Goal: Task Accomplishment & Management: Complete application form

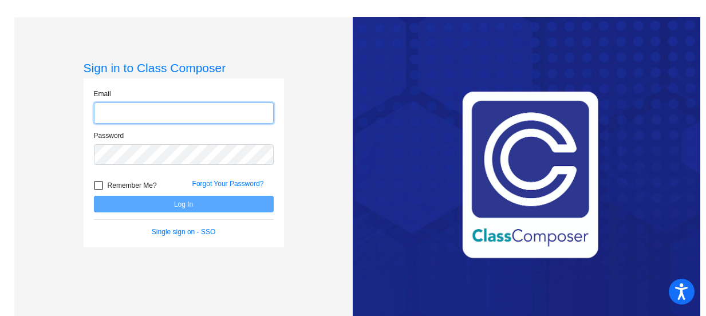
type input "[EMAIL_ADDRESS][DOMAIN_NAME]"
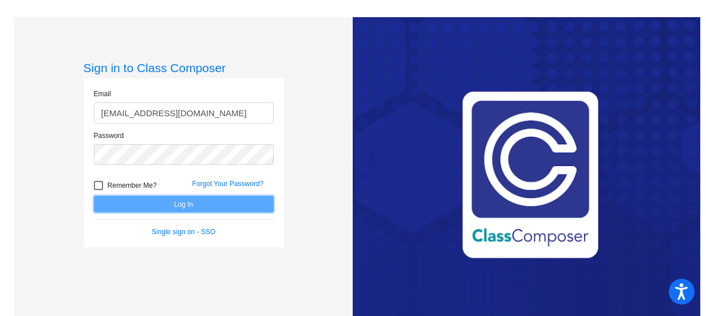
click at [219, 200] on button "Log In" at bounding box center [184, 204] width 180 height 17
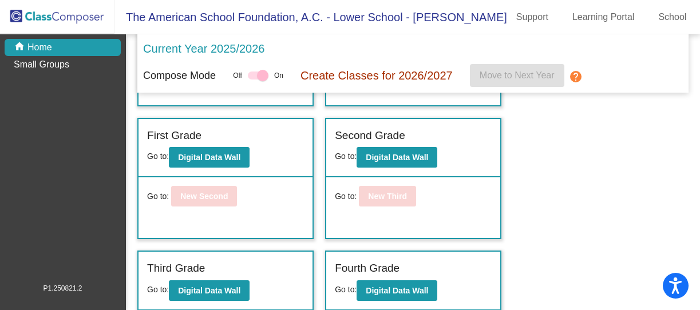
scroll to position [116, 0]
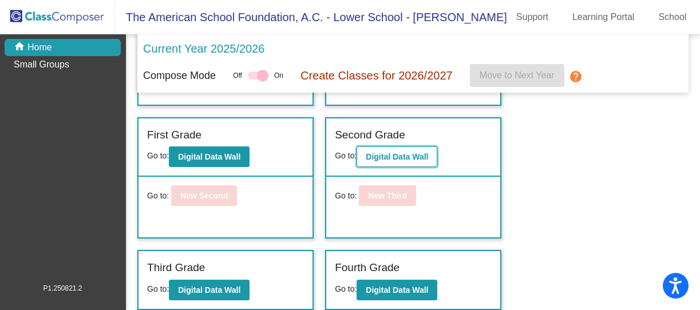
click at [415, 152] on button "Digital Data Wall" at bounding box center [397, 157] width 81 height 21
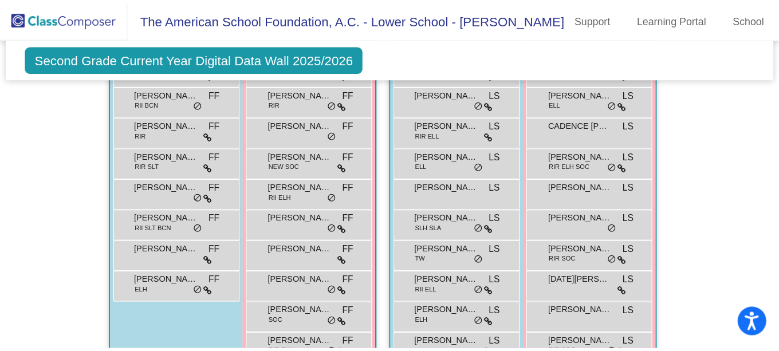
scroll to position [817, 0]
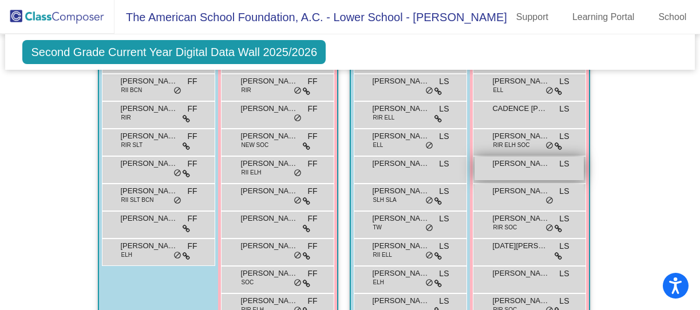
click at [559, 164] on span "LS" at bounding box center [564, 164] width 10 height 12
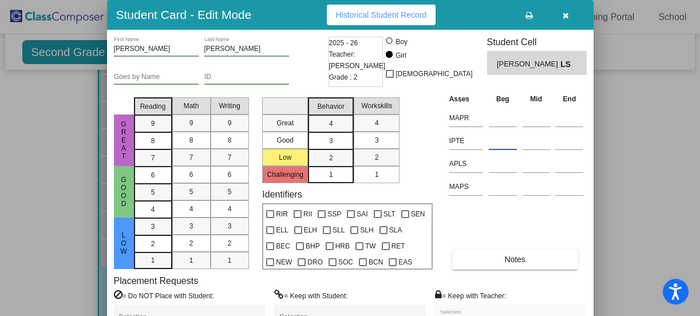
click at [492, 145] on input at bounding box center [503, 140] width 28 height 17
type input "d"
type input "D(5)"
click at [551, 161] on td at bounding box center [536, 162] width 33 height 23
click at [515, 178] on div at bounding box center [503, 185] width 28 height 21
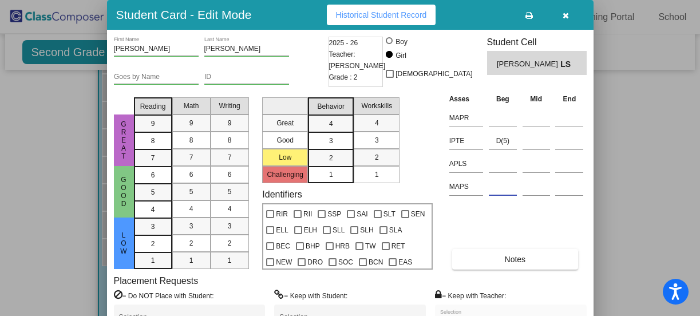
click at [566, 17] on icon "button" at bounding box center [566, 15] width 6 height 8
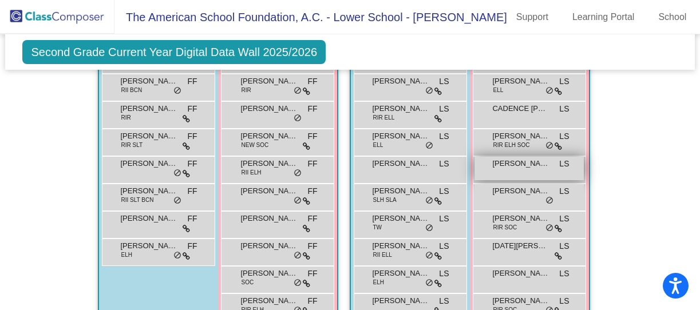
click at [532, 158] on span "[PERSON_NAME]" at bounding box center [520, 163] width 57 height 11
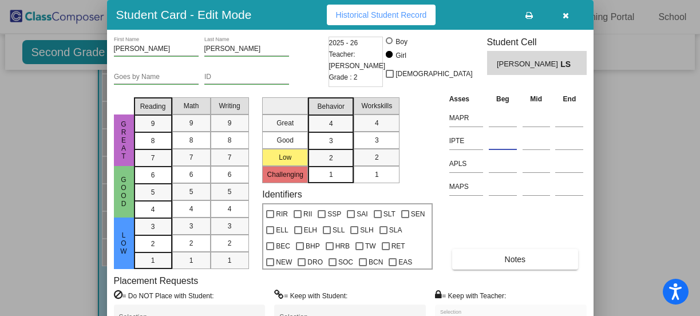
click at [503, 141] on input at bounding box center [503, 140] width 28 height 17
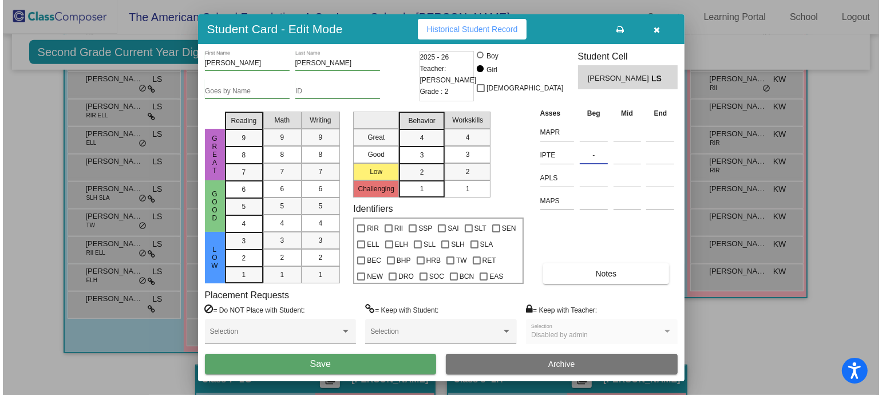
scroll to position [819, 0]
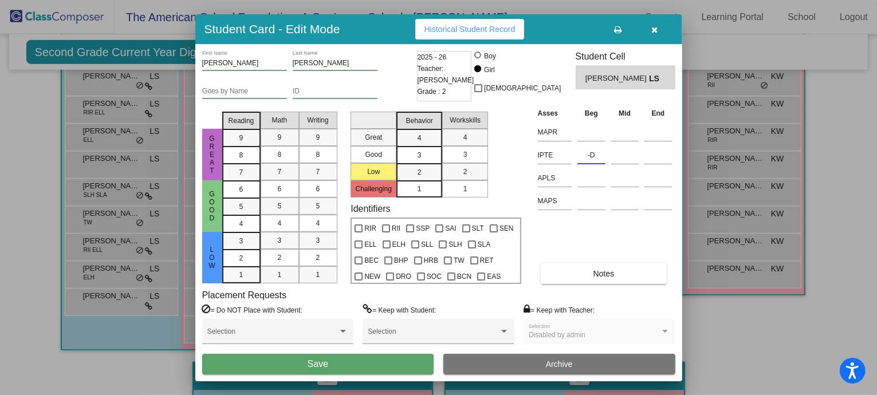
type input "-"
type input "d"
type input "D(5)"
click at [392, 316] on button "Save" at bounding box center [318, 364] width 232 height 21
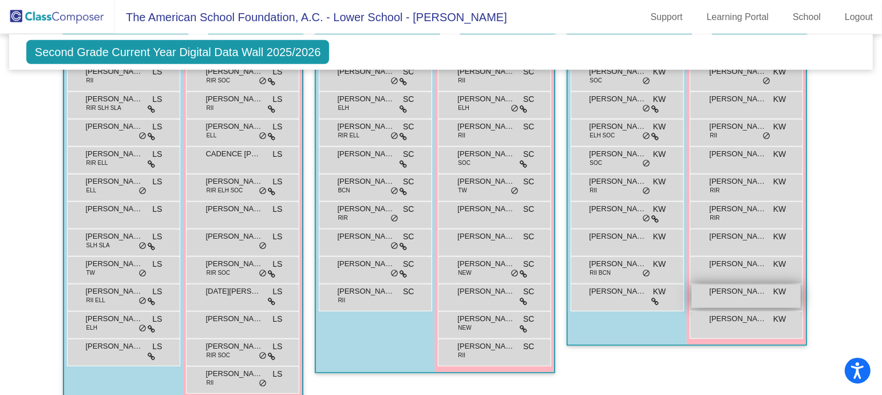
scroll to position [778, 0]
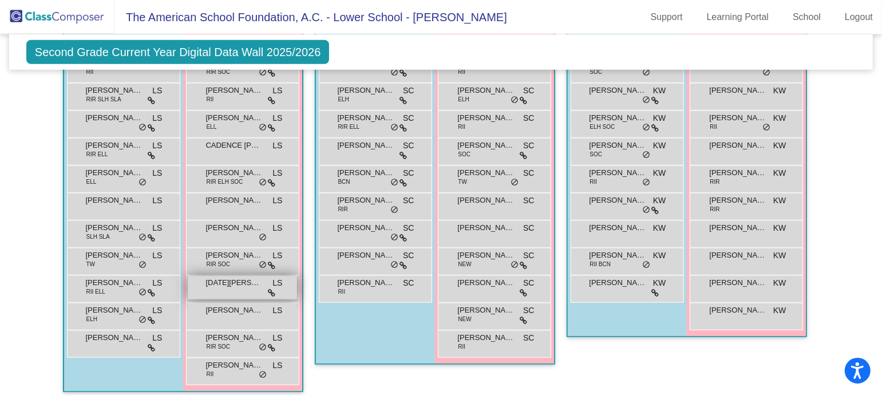
click at [247, 287] on div "[DATE][PERSON_NAME] LS lock do_not_disturb_alt" at bounding box center [242, 287] width 109 height 23
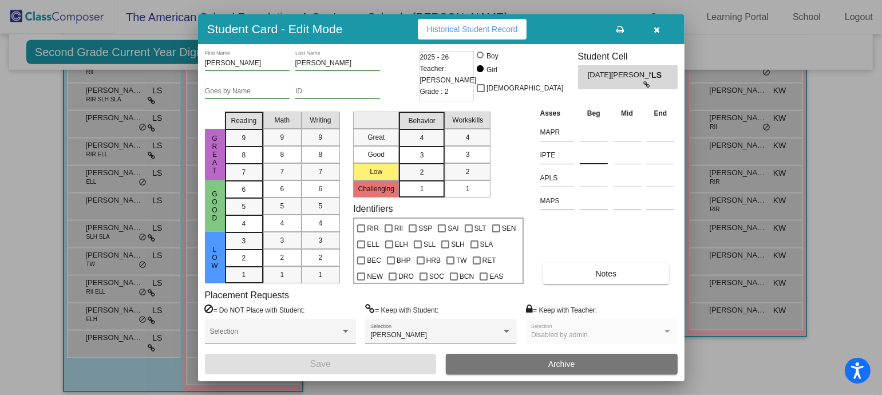
click at [592, 152] on input at bounding box center [594, 155] width 28 height 17
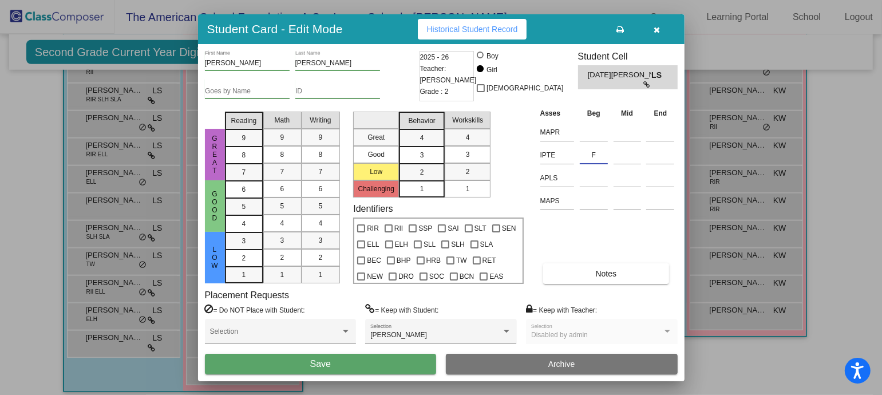
type input "F"
click at [398, 316] on button "Save" at bounding box center [321, 364] width 232 height 21
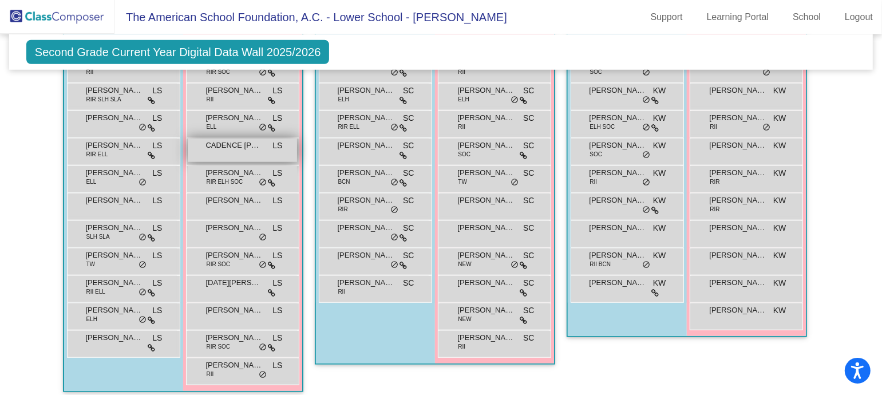
click at [234, 144] on span "CADENCE [PERSON_NAME]" at bounding box center [234, 145] width 57 height 11
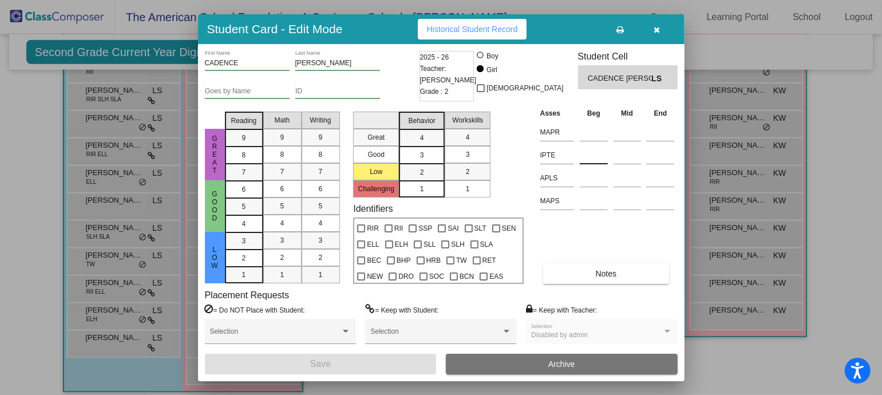
click at [587, 156] on input at bounding box center [594, 155] width 28 height 17
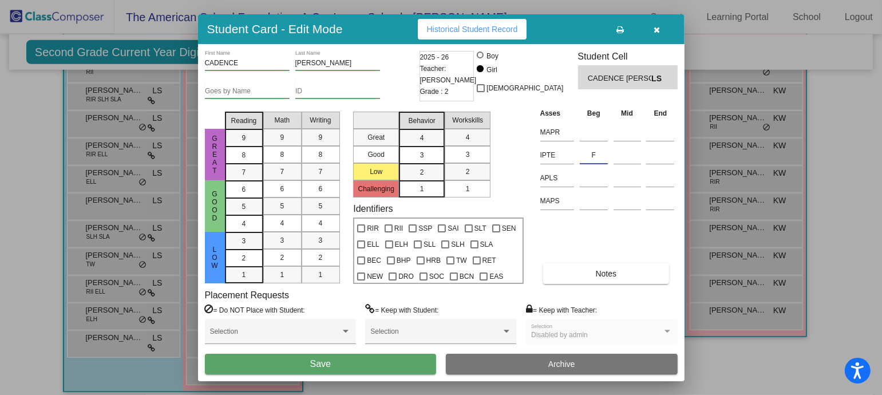
type input "F"
click at [383, 316] on button "Save" at bounding box center [321, 364] width 232 height 21
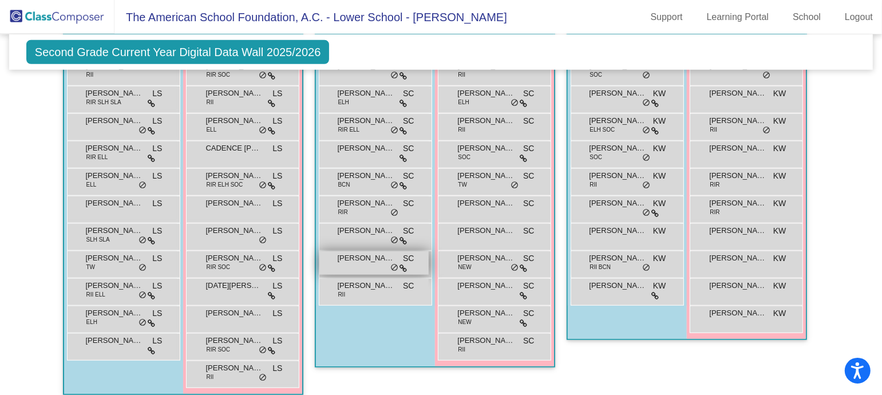
scroll to position [754, 0]
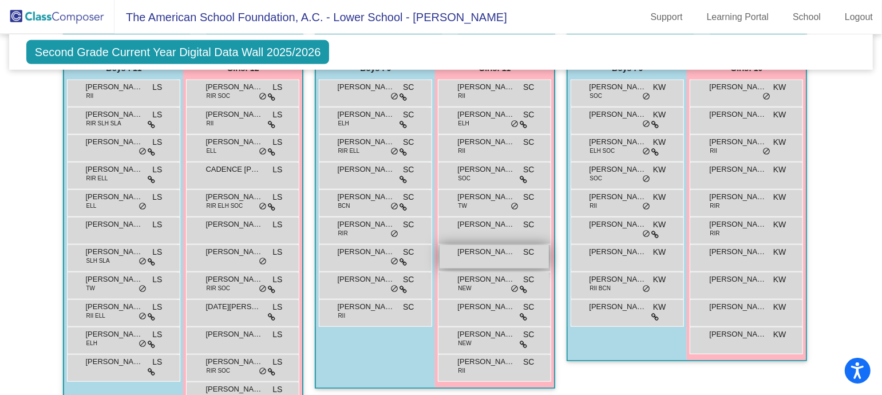
click at [493, 255] on div "[PERSON_NAME] SC lock do_not_disturb_alt" at bounding box center [494, 256] width 109 height 23
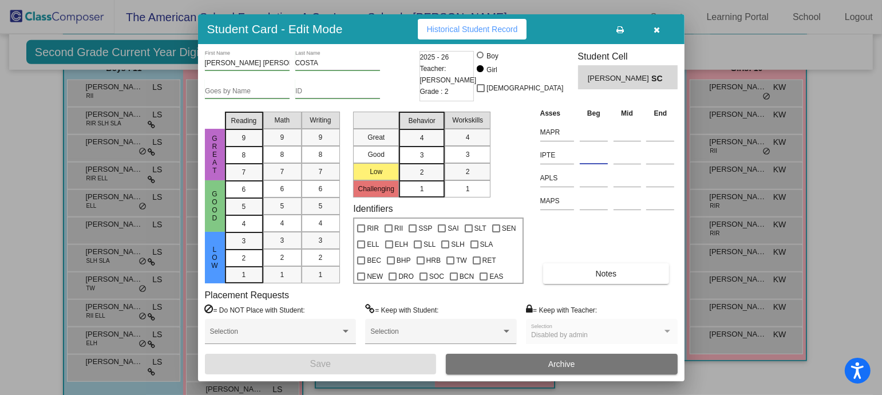
click at [585, 155] on input at bounding box center [594, 155] width 28 height 17
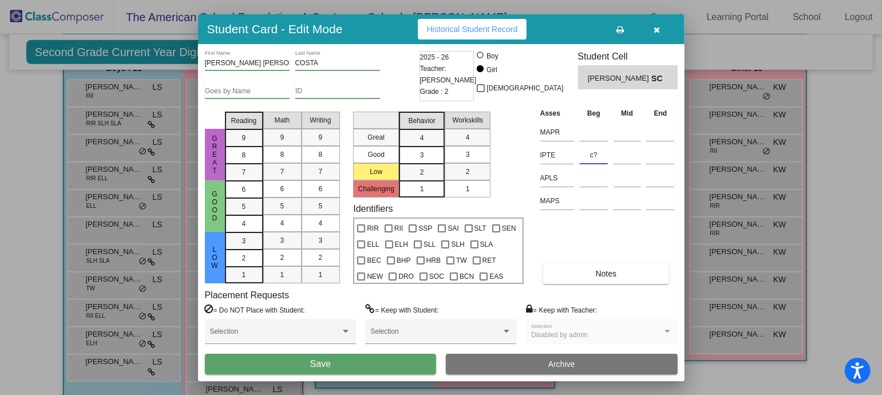
type input "c"
type input "C/D"
click at [397, 316] on button "Save" at bounding box center [321, 364] width 232 height 21
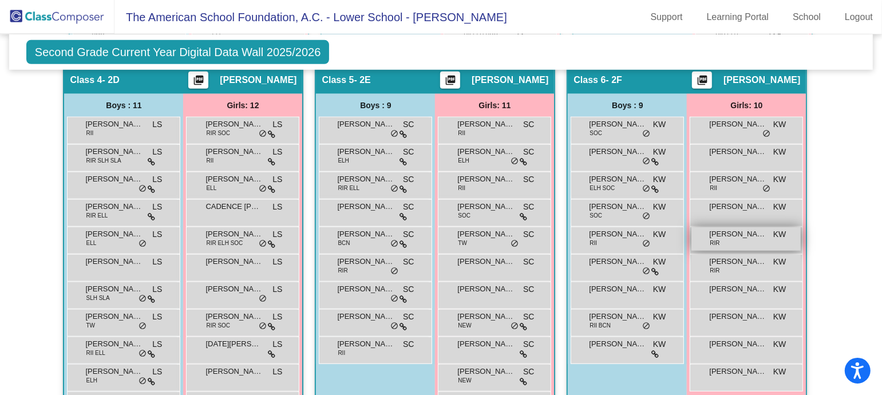
scroll to position [744, 0]
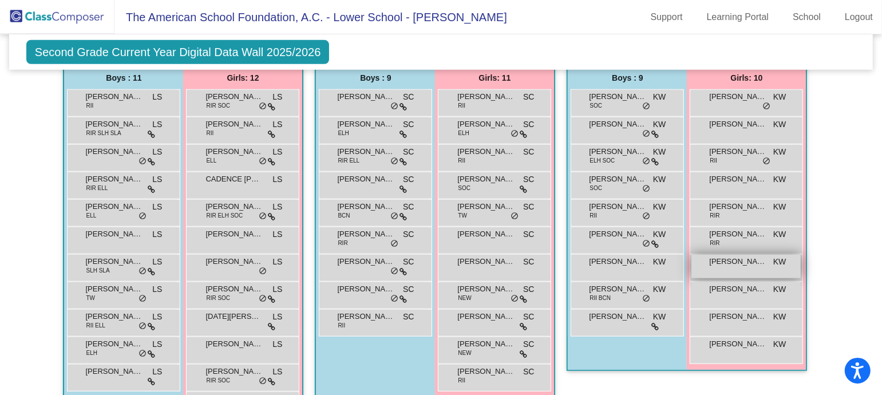
click at [705, 268] on div "[PERSON_NAME] KW lock do_not_disturb_alt" at bounding box center [746, 266] width 109 height 23
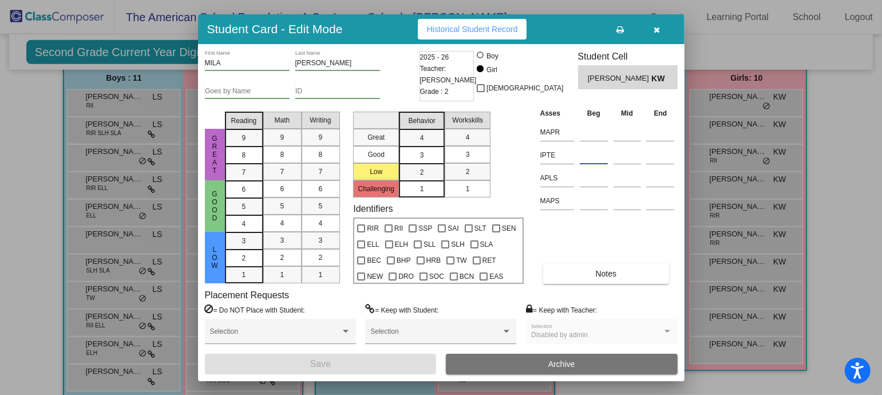
click at [580, 157] on input at bounding box center [594, 155] width 28 height 17
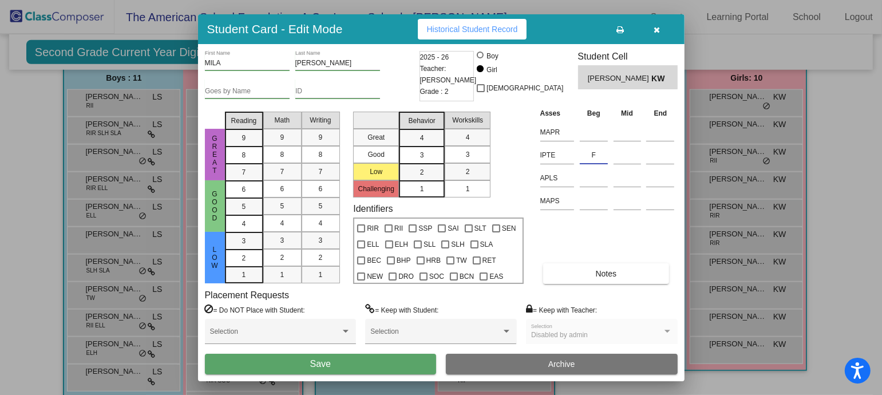
type input "F"
click at [368, 316] on button "Save" at bounding box center [321, 364] width 232 height 21
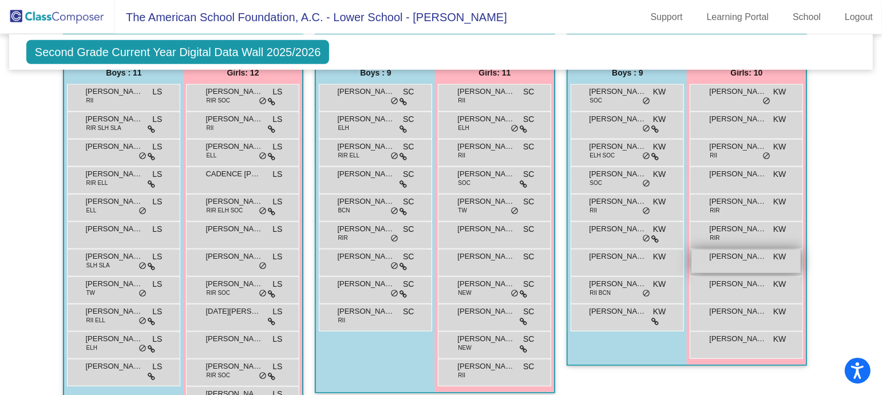
scroll to position [752, 0]
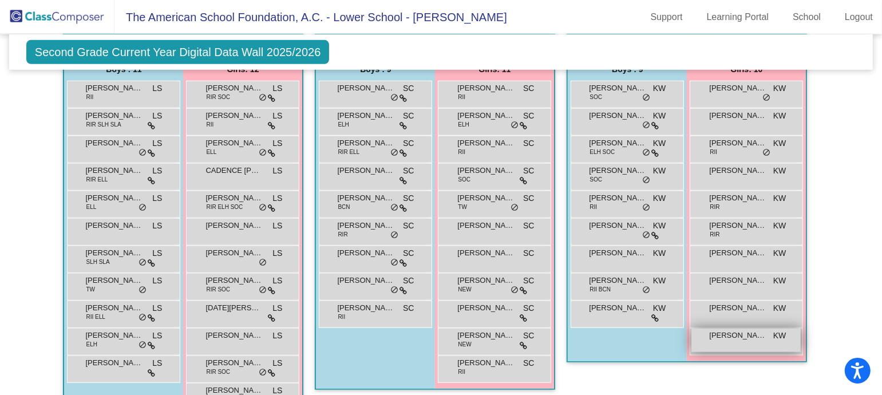
click at [705, 316] on div "[PERSON_NAME] lock do_not_disturb_alt" at bounding box center [746, 340] width 109 height 23
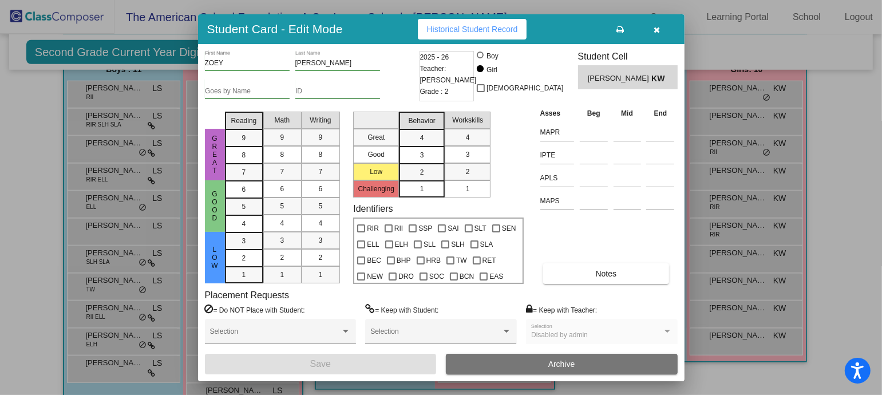
click at [578, 153] on td at bounding box center [594, 153] width 34 height 23
click at [592, 155] on input at bounding box center [594, 155] width 28 height 17
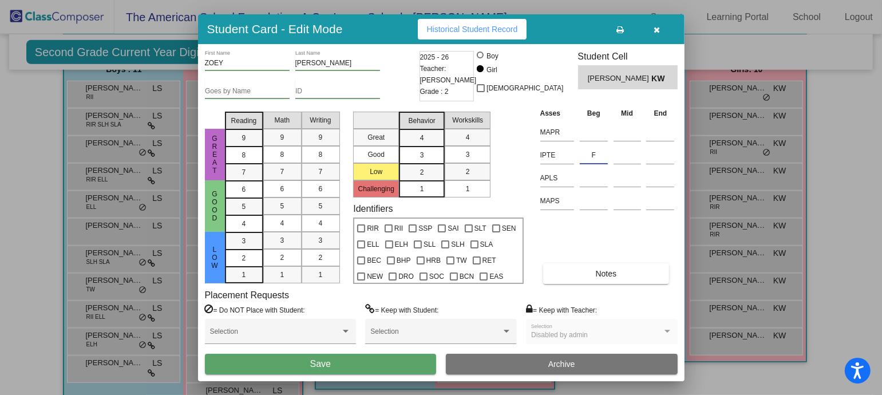
type input "F"
click at [395, 316] on button "Save" at bounding box center [321, 364] width 232 height 21
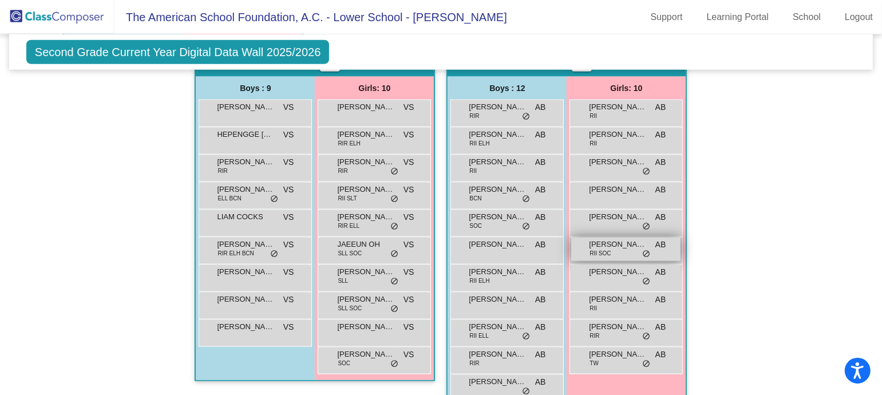
scroll to position [1133, 0]
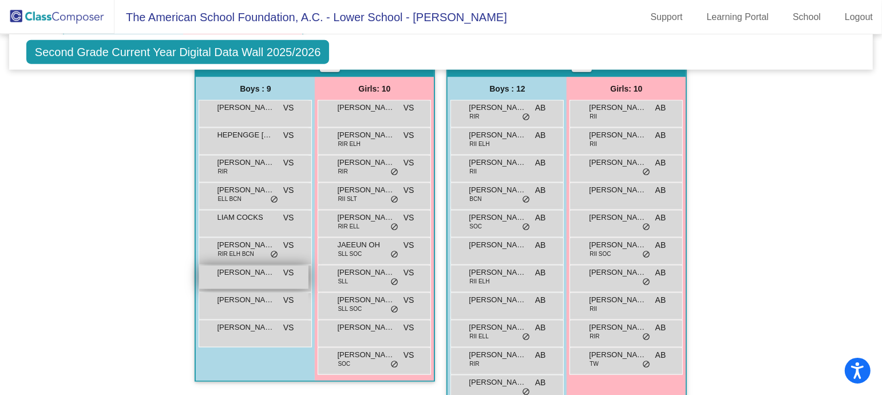
click at [262, 280] on div "[PERSON_NAME] VS lock do_not_disturb_alt" at bounding box center [253, 277] width 109 height 23
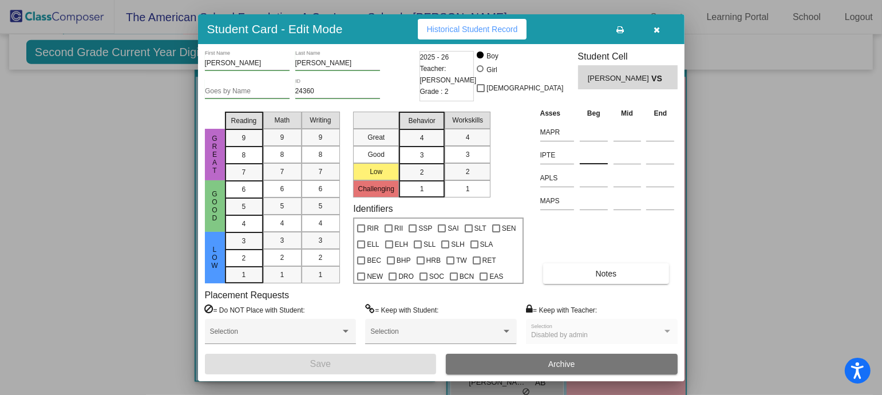
click at [589, 155] on input at bounding box center [594, 155] width 28 height 17
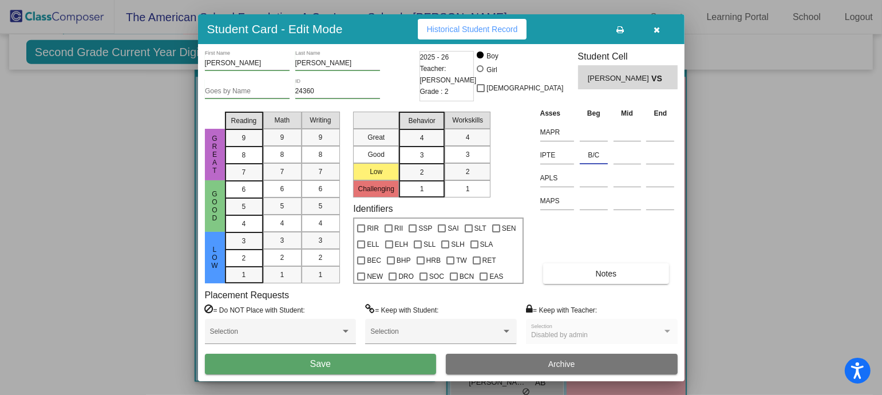
type input "B/C"
click at [413, 316] on button "Save" at bounding box center [321, 364] width 232 height 21
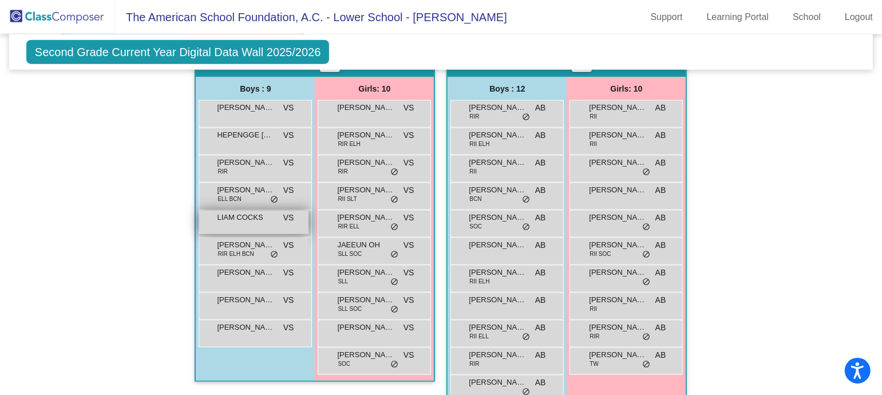
click at [255, 219] on span "LIAM COCKS" at bounding box center [245, 217] width 57 height 11
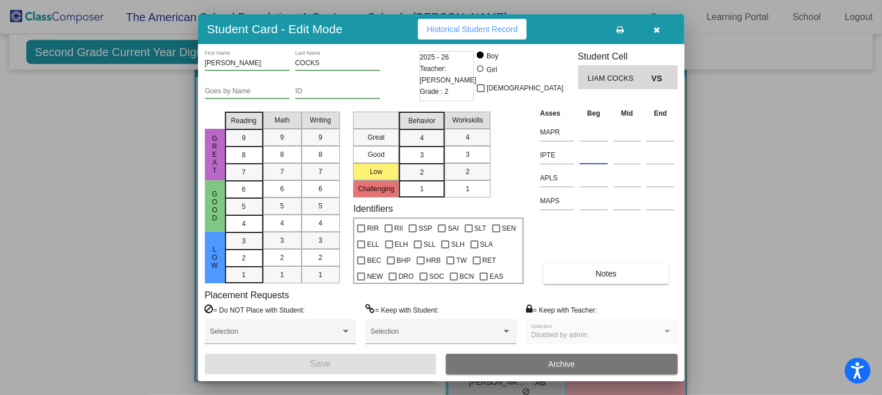
click at [591, 156] on input at bounding box center [594, 155] width 28 height 17
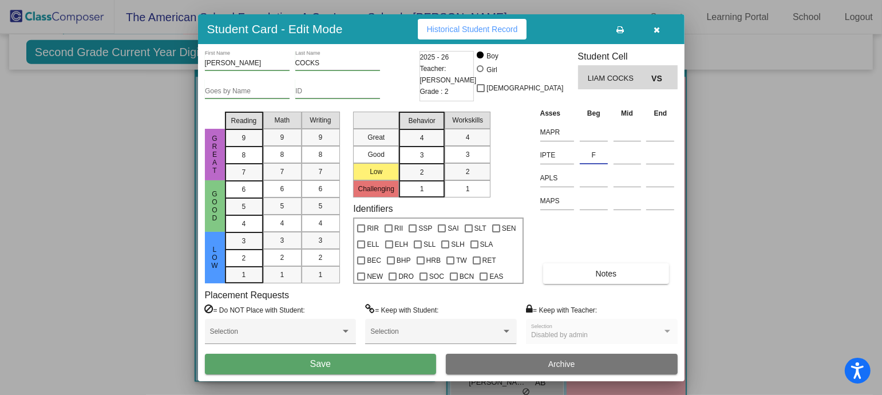
type input "F"
click at [371, 316] on button "Save" at bounding box center [321, 364] width 232 height 21
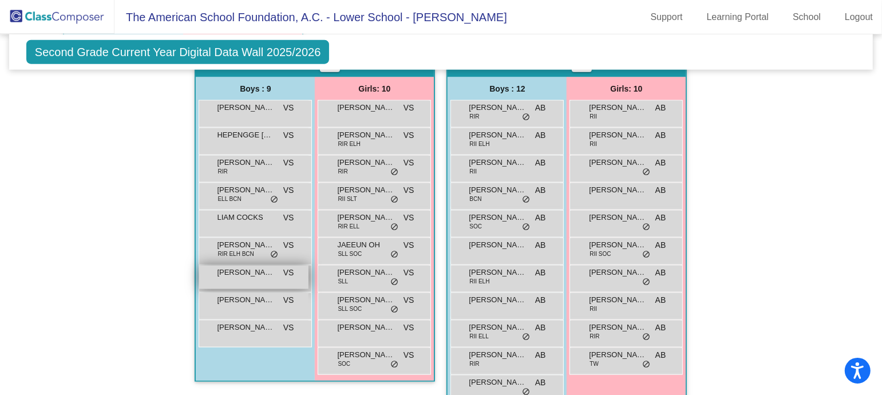
click at [254, 270] on span "[PERSON_NAME]" at bounding box center [245, 272] width 57 height 11
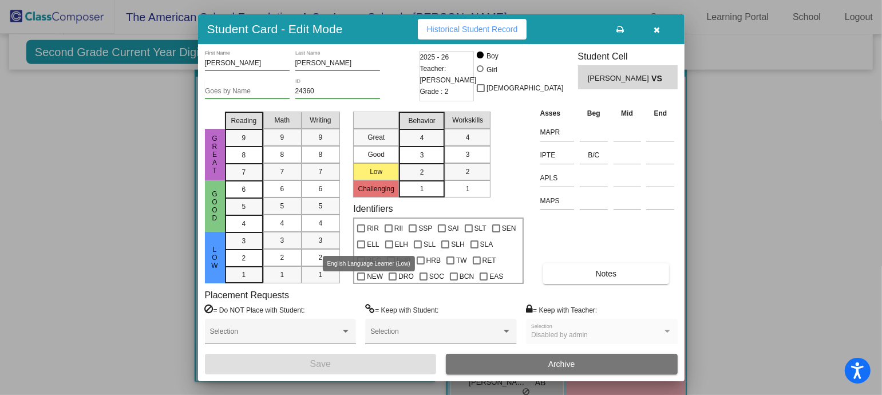
click at [360, 243] on div at bounding box center [361, 244] width 8 height 8
click at [361, 249] on input "ELL" at bounding box center [361, 249] width 1 height 1
checkbox input "true"
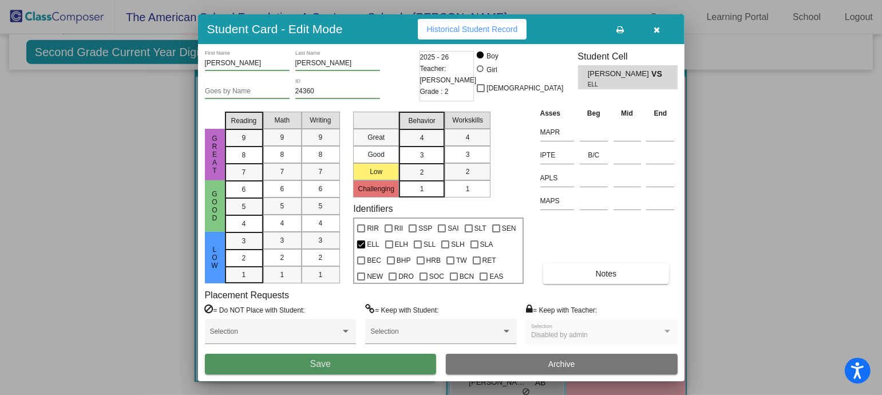
click at [395, 316] on button "Save" at bounding box center [321, 364] width 232 height 21
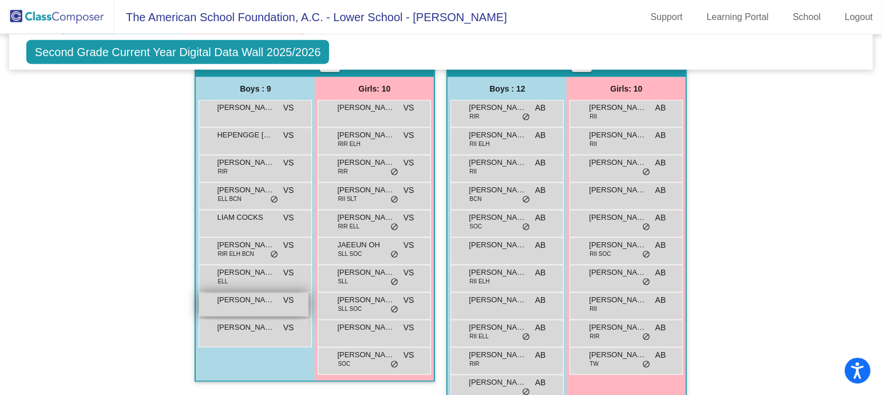
click at [240, 299] on span "[PERSON_NAME]" at bounding box center [245, 299] width 57 height 11
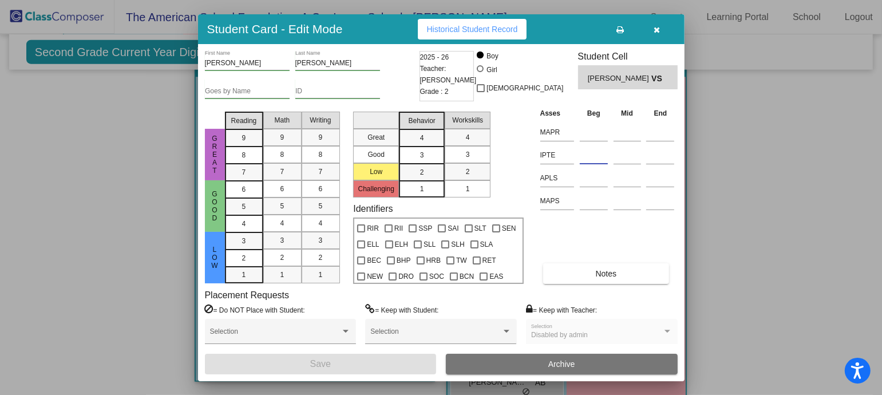
click at [589, 147] on input at bounding box center [594, 155] width 28 height 17
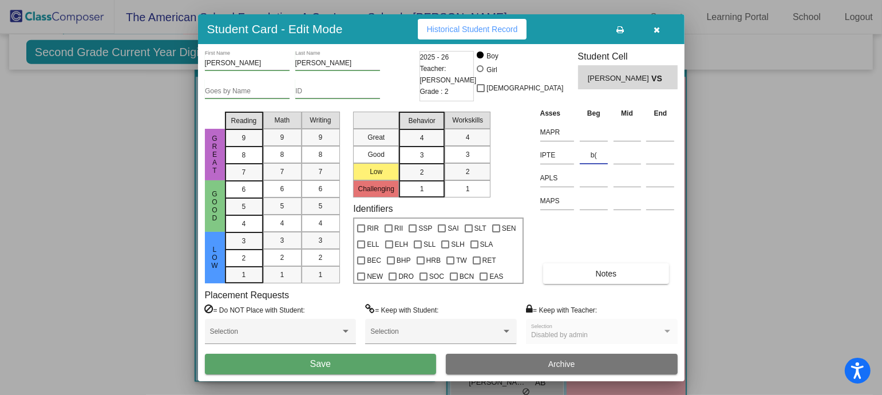
type input "b"
type input "B(6)"
click at [362, 243] on div at bounding box center [361, 244] width 8 height 8
click at [361, 249] on input "ELL" at bounding box center [361, 249] width 1 height 1
checkbox input "true"
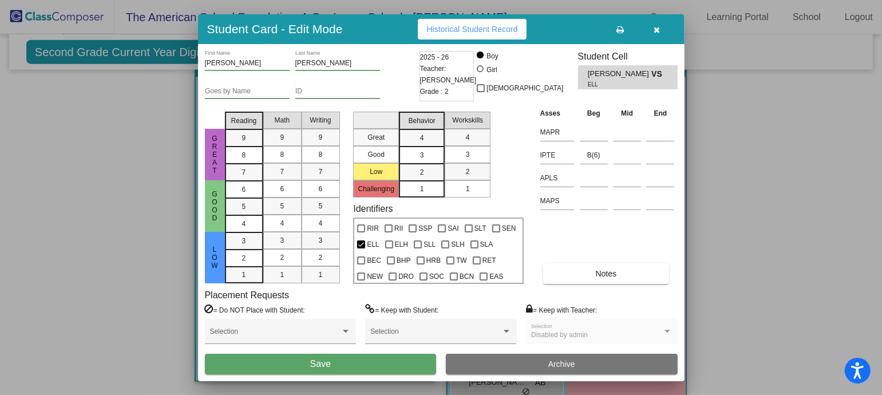
click at [394, 316] on button "Save" at bounding box center [321, 364] width 232 height 21
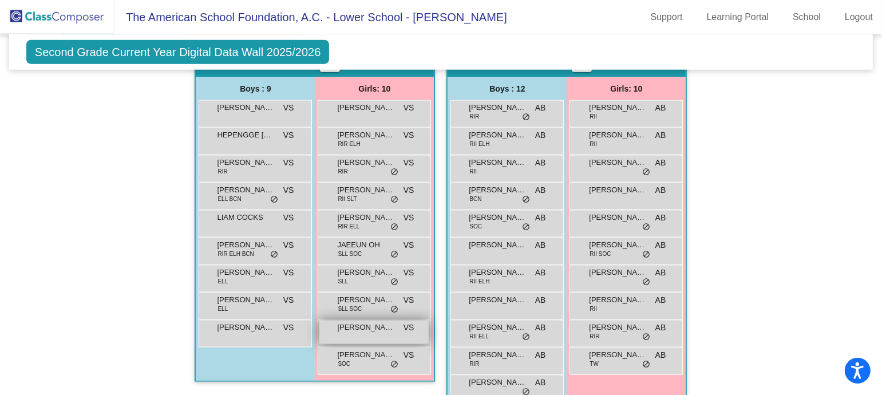
click at [368, 316] on div "[PERSON_NAME] VS lock do_not_disturb_alt" at bounding box center [374, 332] width 109 height 23
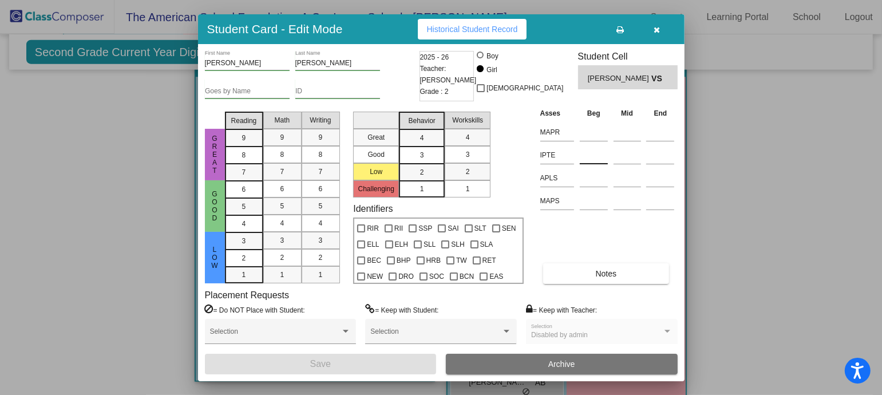
click at [600, 151] on input at bounding box center [594, 155] width 28 height 17
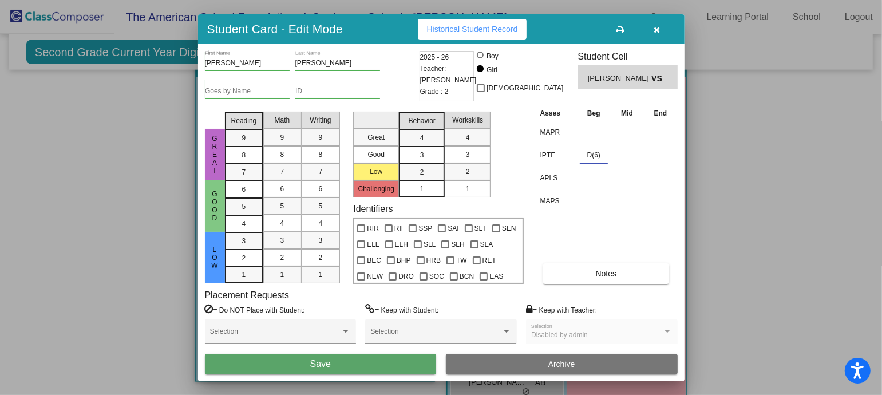
type input "D(6)"
click at [372, 316] on button "Save" at bounding box center [321, 364] width 232 height 21
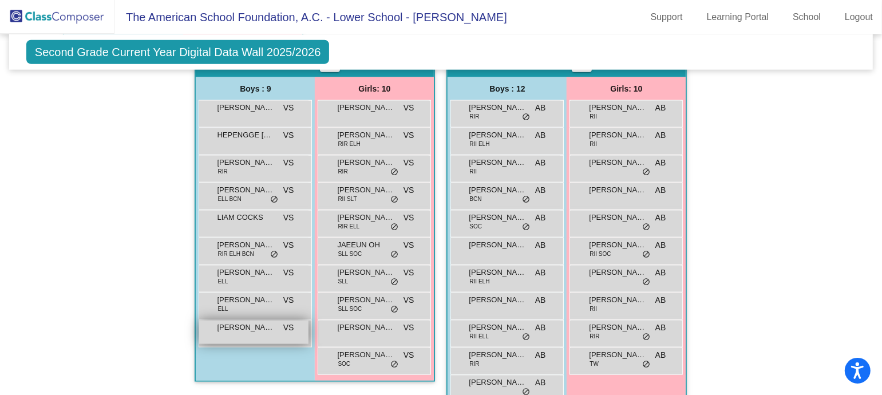
click at [239, 316] on div "[PERSON_NAME] VS lock do_not_disturb_alt" at bounding box center [253, 332] width 109 height 23
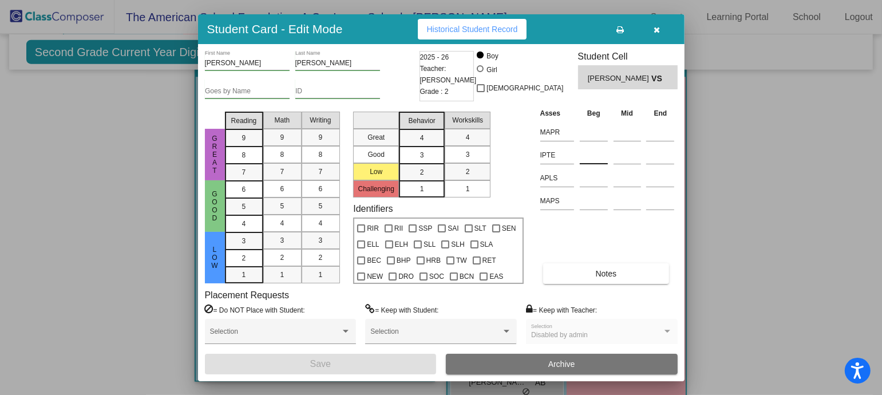
click at [590, 157] on input at bounding box center [594, 155] width 28 height 17
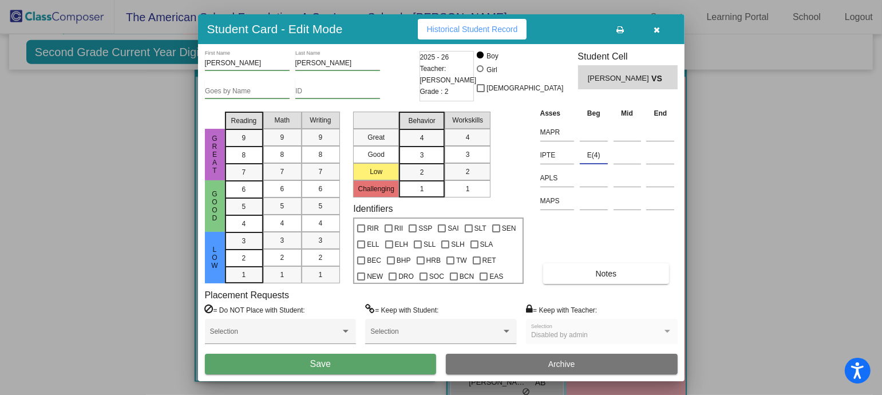
type input "E(4)"
click at [333, 316] on button "Save" at bounding box center [321, 364] width 232 height 21
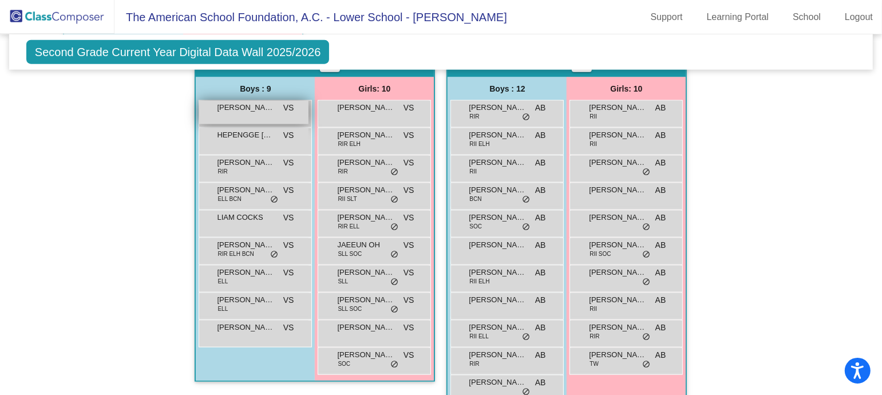
click at [265, 113] on div "[PERSON_NAME] VS lock do_not_disturb_alt" at bounding box center [253, 112] width 109 height 23
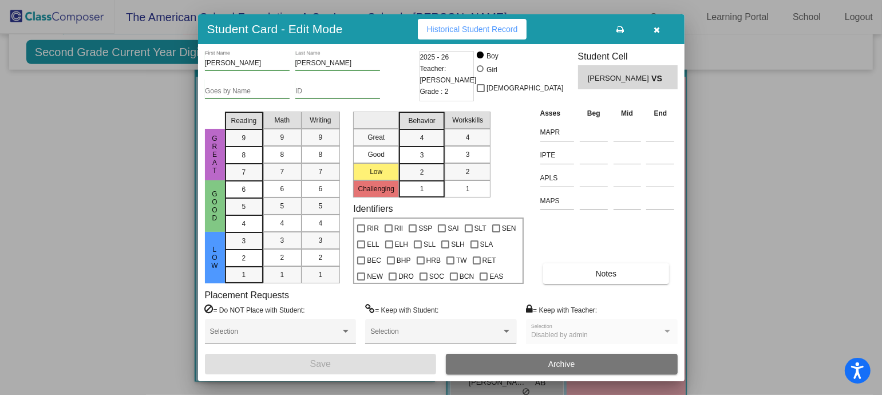
click at [125, 200] on div at bounding box center [441, 197] width 882 height 395
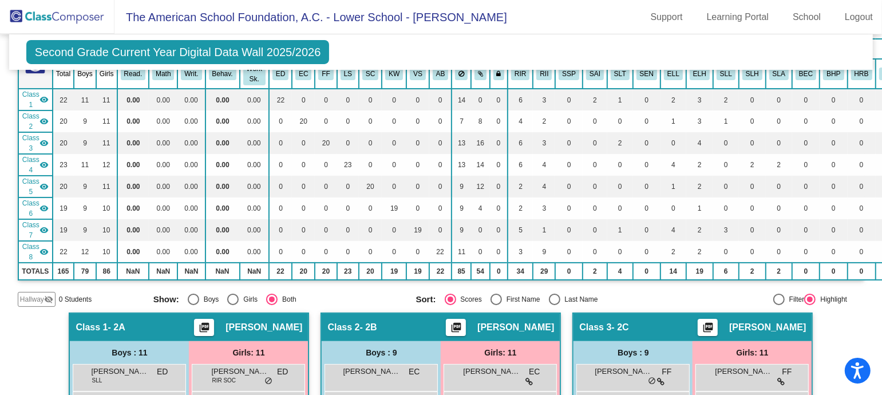
scroll to position [0, 0]
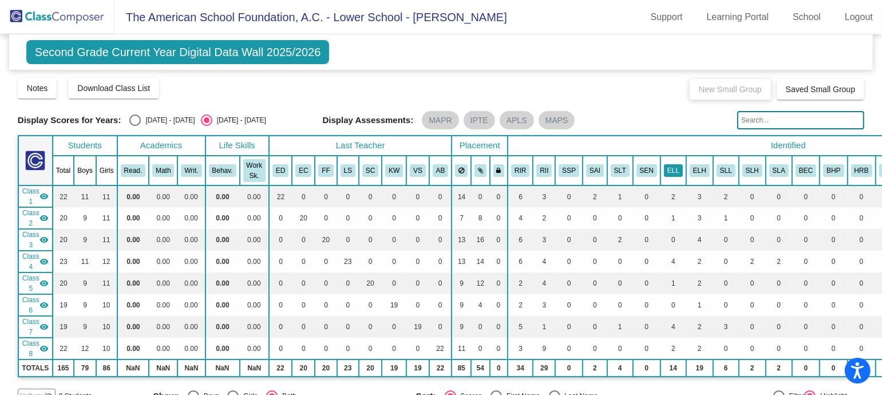
click at [664, 168] on button "ELL" at bounding box center [673, 170] width 19 height 13
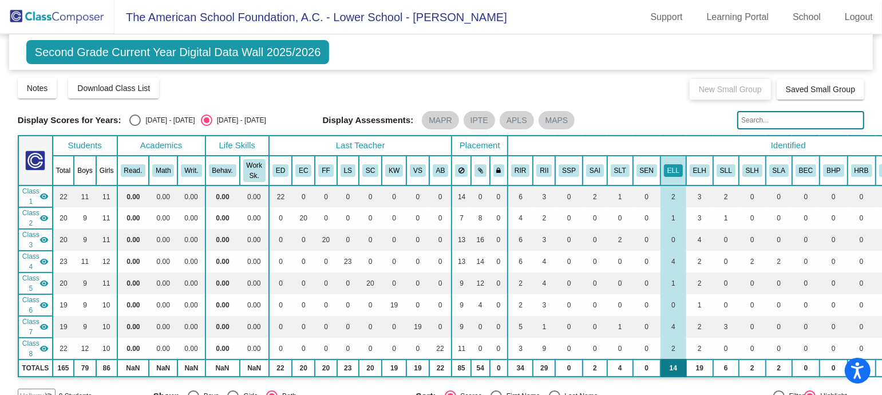
click at [663, 316] on td "14" at bounding box center [674, 368] width 26 height 17
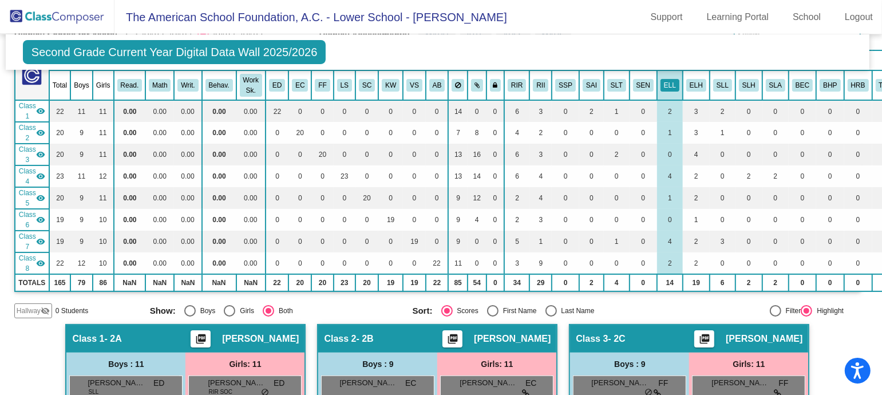
scroll to position [0, 3]
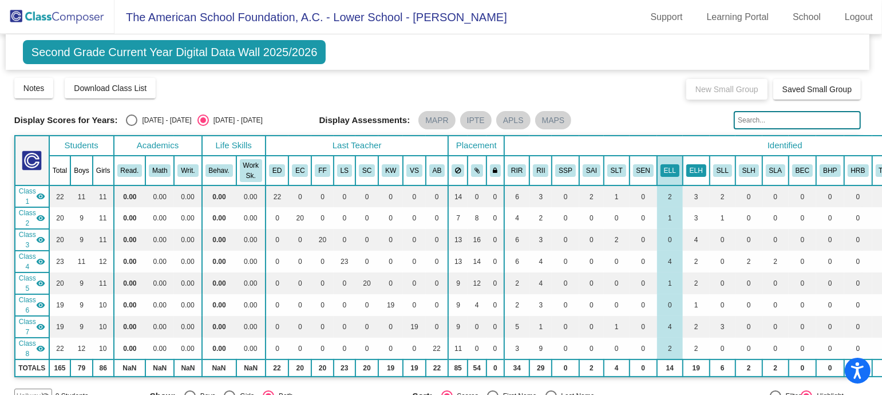
click at [688, 171] on button "ELH" at bounding box center [697, 170] width 20 height 13
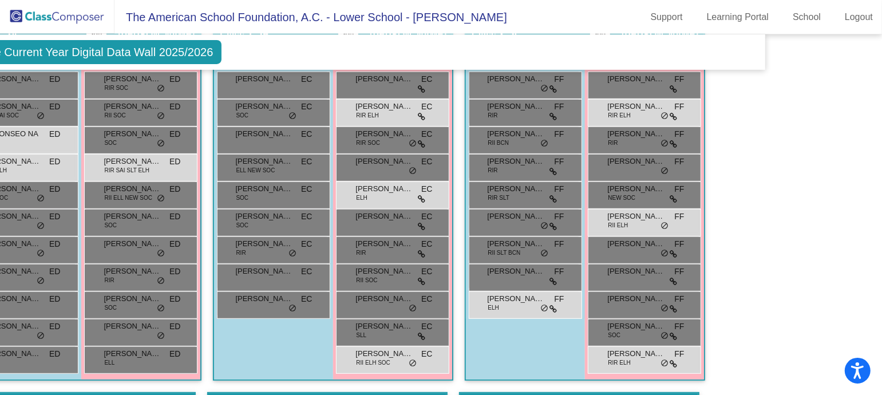
scroll to position [367, 108]
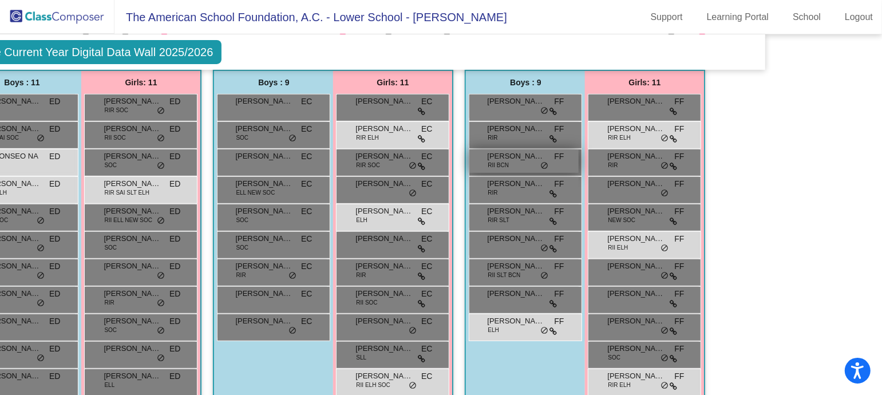
click at [518, 159] on span "[PERSON_NAME]" at bounding box center [515, 156] width 57 height 11
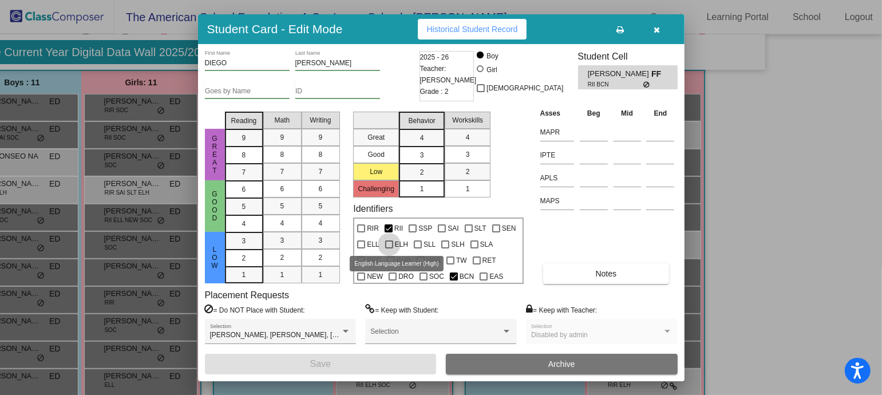
click at [389, 239] on label "ELH" at bounding box center [396, 245] width 23 height 14
click at [389, 249] on input "ELH" at bounding box center [389, 249] width 1 height 1
checkbox input "true"
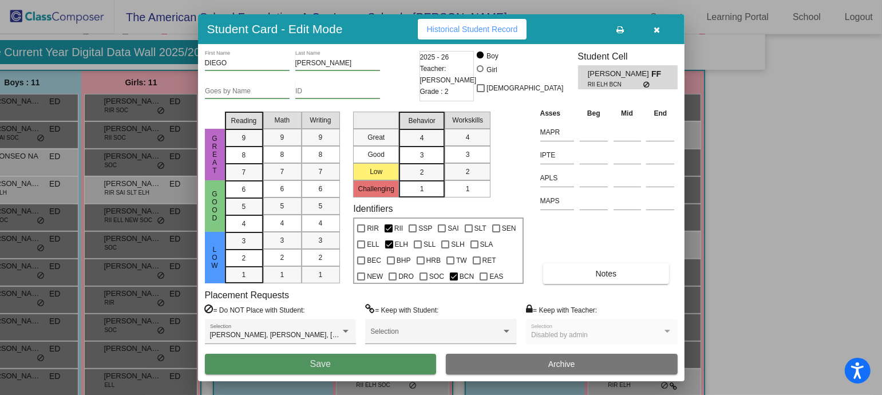
click at [404, 316] on button "Save" at bounding box center [321, 364] width 232 height 21
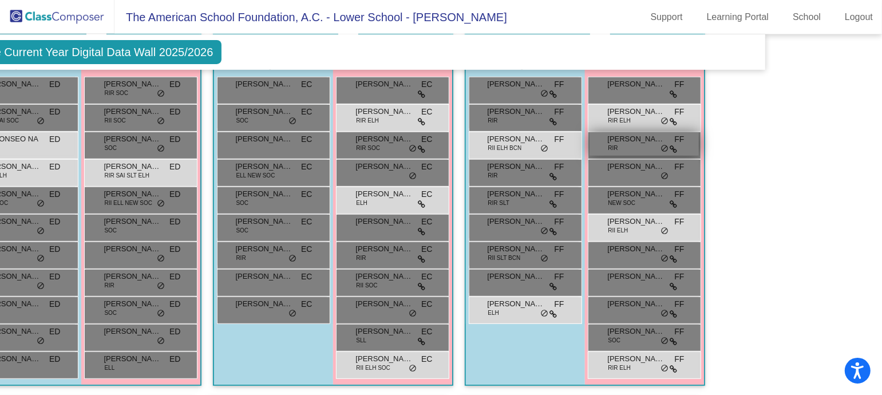
scroll to position [369, 108]
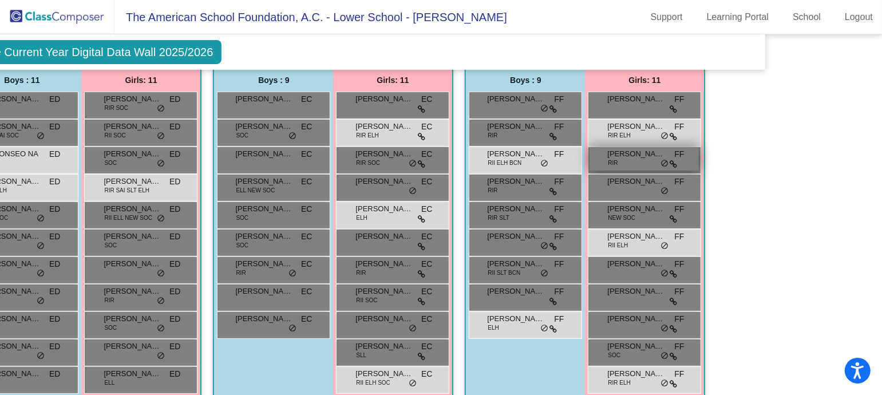
click at [634, 163] on div "[PERSON_NAME] RIR FF lock do_not_disturb_alt" at bounding box center [644, 158] width 109 height 23
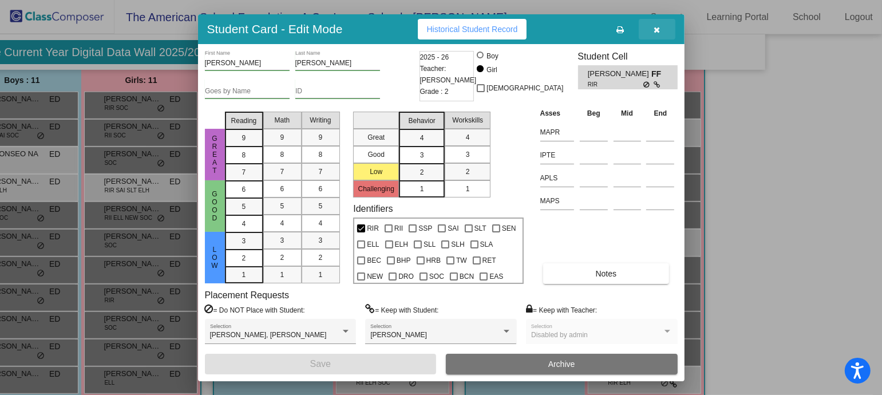
click at [659, 27] on icon "button" at bounding box center [657, 30] width 6 height 8
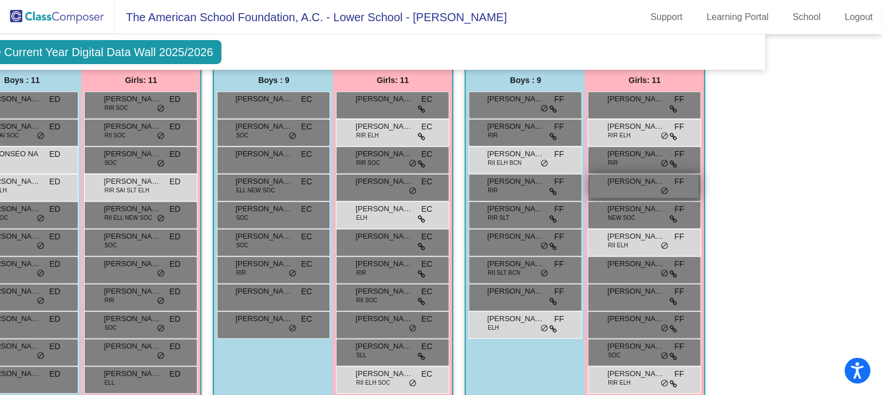
click at [673, 189] on div "[PERSON_NAME] FF lock do_not_disturb_alt" at bounding box center [644, 186] width 109 height 23
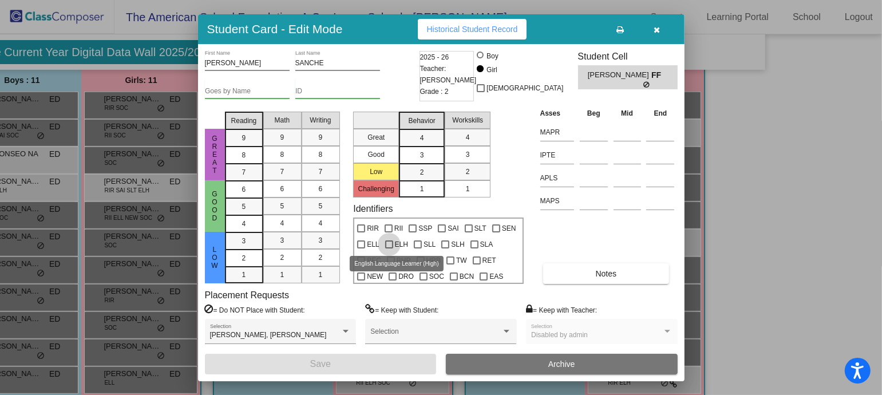
click at [391, 243] on div at bounding box center [389, 244] width 8 height 8
click at [389, 249] on input "ELH" at bounding box center [389, 249] width 1 height 1
checkbox input "true"
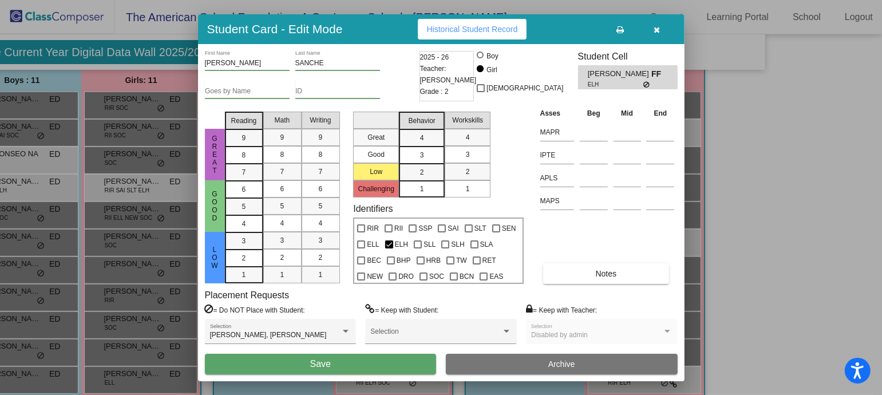
click at [401, 316] on button "Save" at bounding box center [321, 364] width 232 height 21
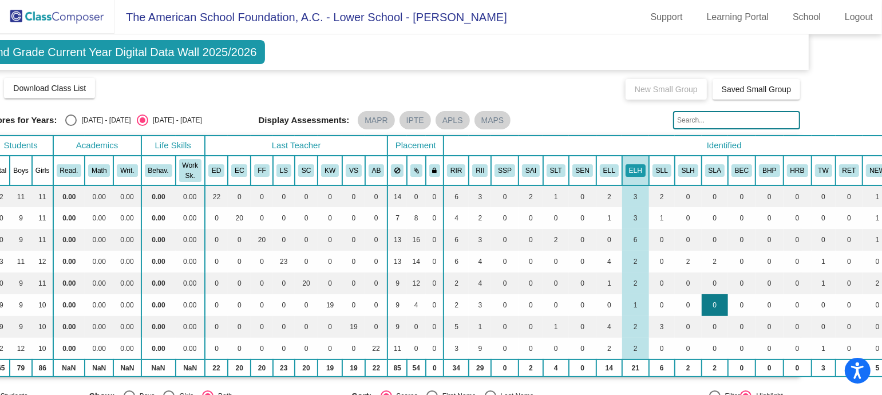
scroll to position [0, 0]
